Goal: Find specific page/section: Find specific page/section

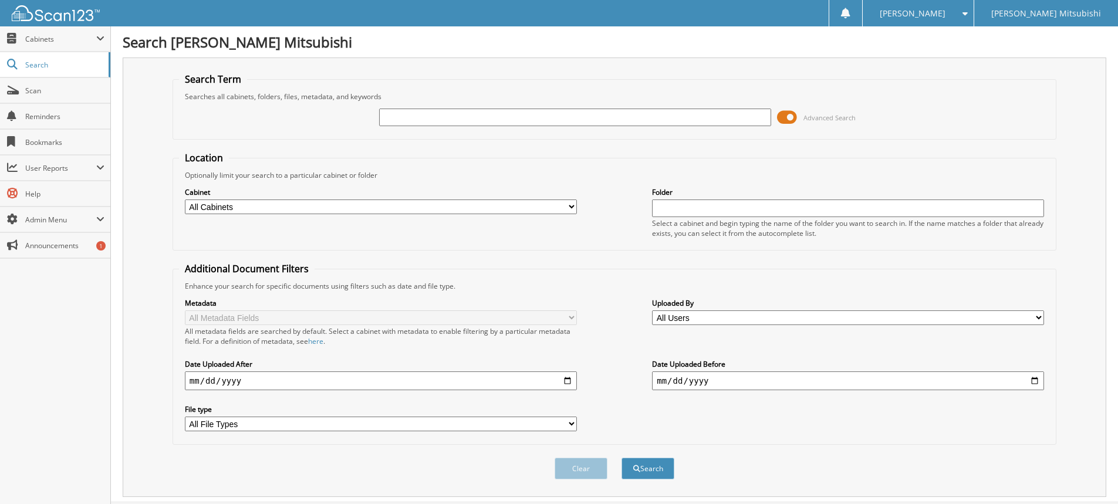
click at [408, 119] on input "text" at bounding box center [575, 118] width 392 height 18
type input "161577"
click at [622, 458] on button "Search" at bounding box center [648, 469] width 53 height 22
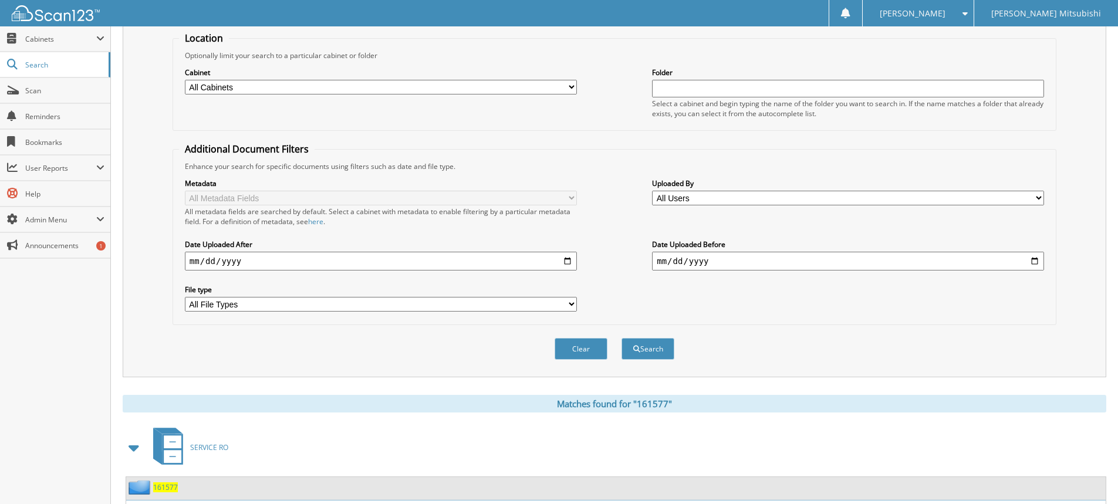
scroll to position [371, 0]
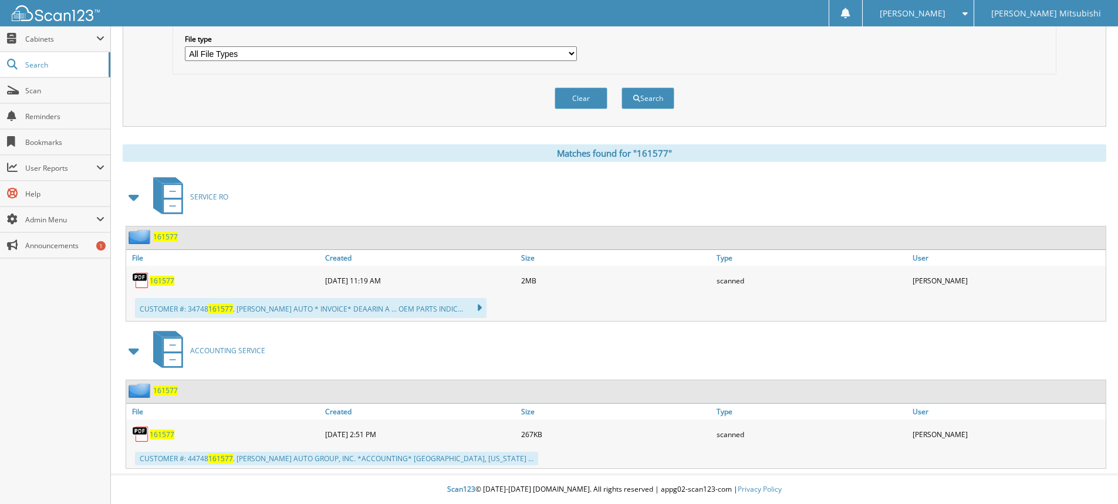
click at [171, 393] on span "161577" at bounding box center [165, 391] width 25 height 10
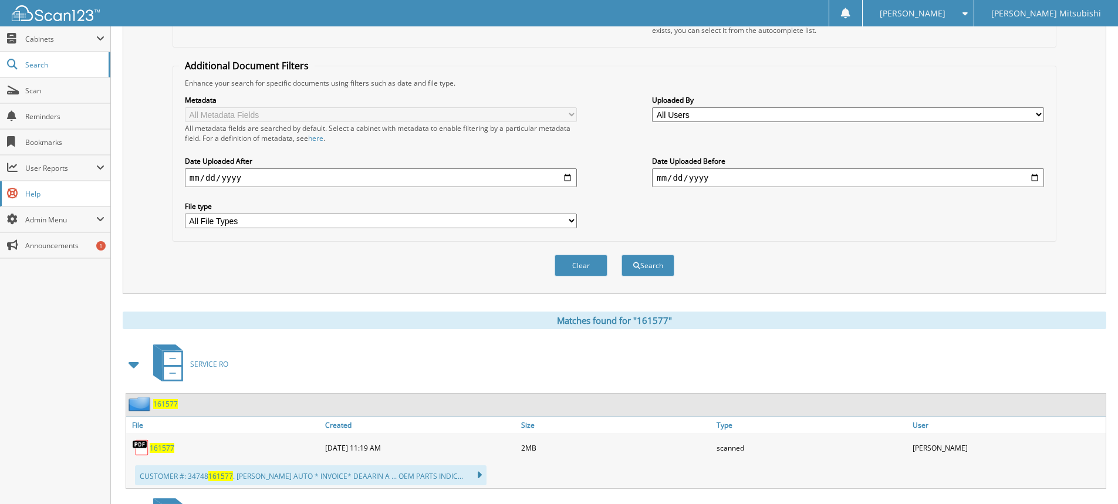
scroll to position [371, 0]
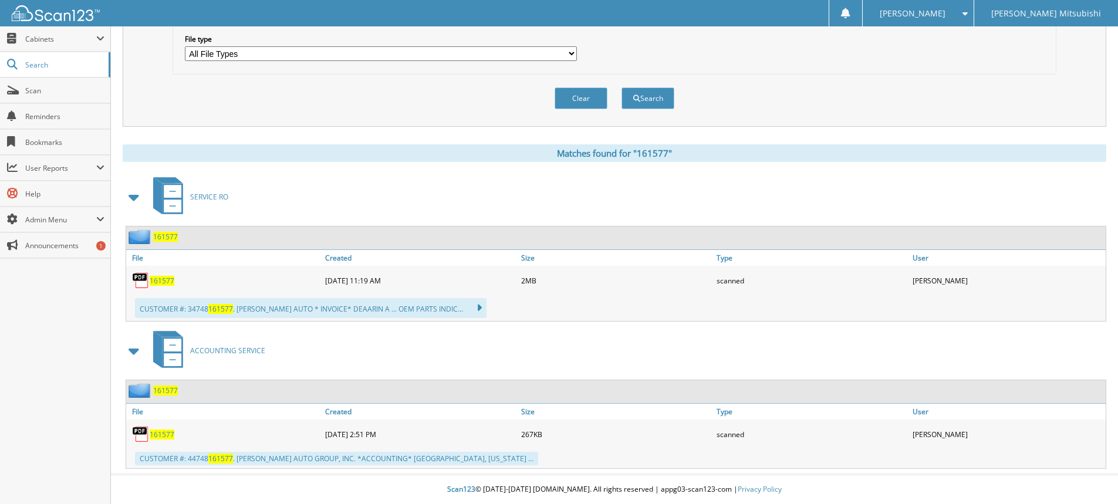
click at [169, 241] on span "161577" at bounding box center [165, 237] width 25 height 10
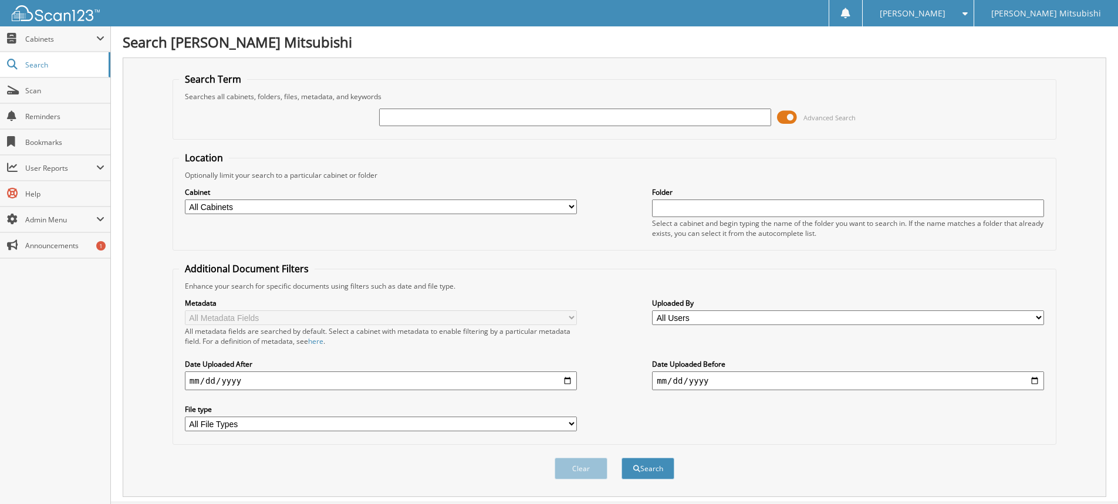
click at [421, 115] on input "text" at bounding box center [575, 118] width 392 height 18
type input "161722"
click at [622, 458] on button "Search" at bounding box center [648, 469] width 53 height 22
